Goal: Task Accomplishment & Management: Use online tool/utility

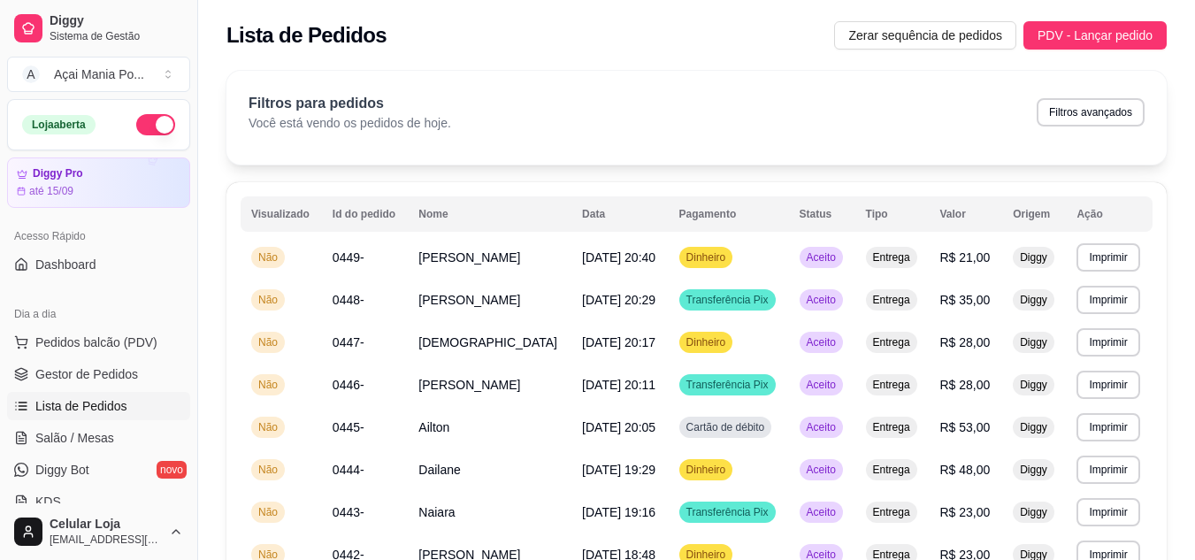
scroll to position [88, 0]
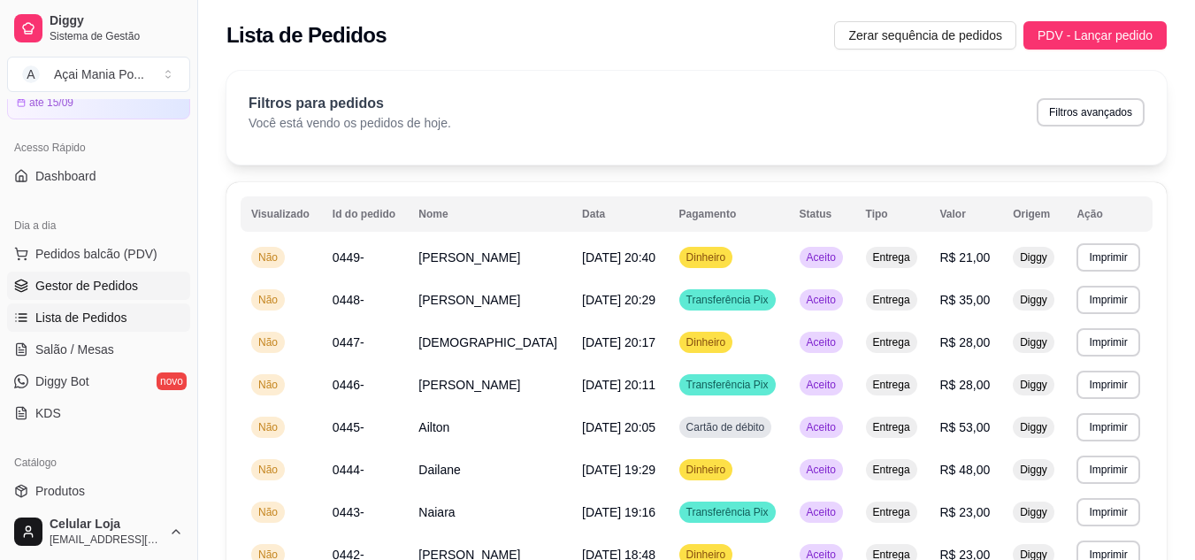
drag, startPoint x: 0, startPoint y: 0, endPoint x: 60, endPoint y: 283, distance: 289.3
click at [60, 283] on span "Gestor de Pedidos" at bounding box center [86, 286] width 103 height 18
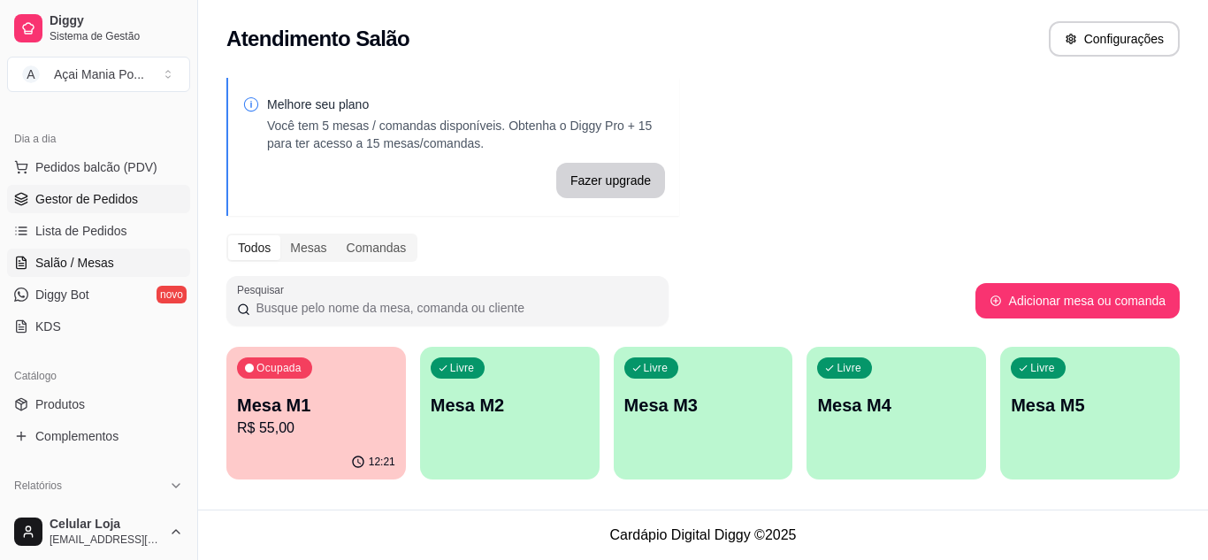
scroll to position [177, 0]
click at [61, 160] on span "Pedidos balcão (PDV)" at bounding box center [96, 166] width 122 height 18
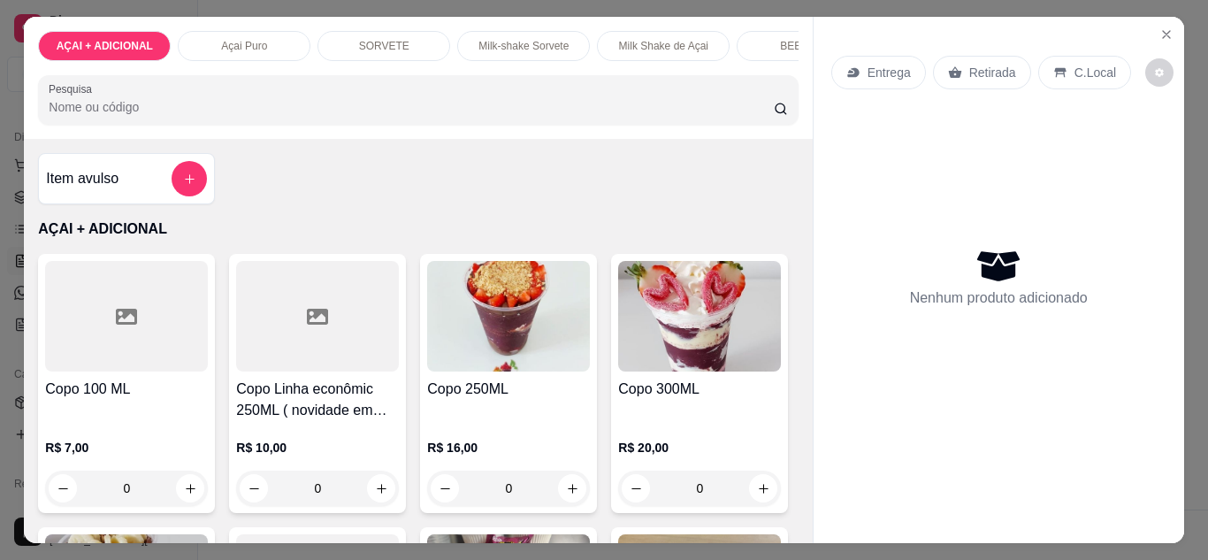
click at [222, 45] on p "Açai Puro" at bounding box center [244, 46] width 46 height 14
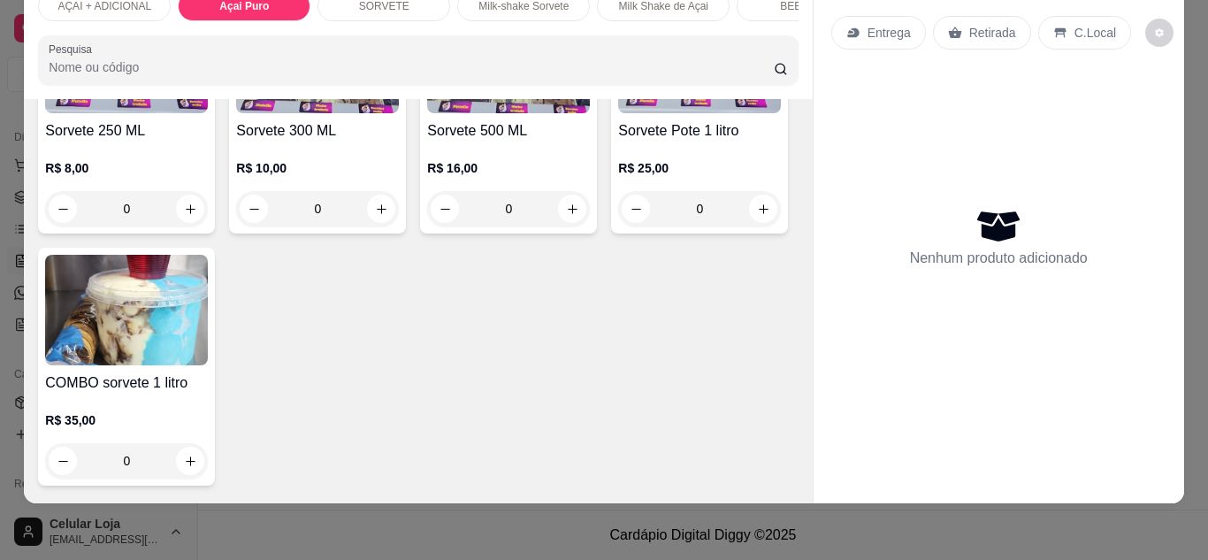
scroll to position [1321, 0]
